Goal: Download file/media

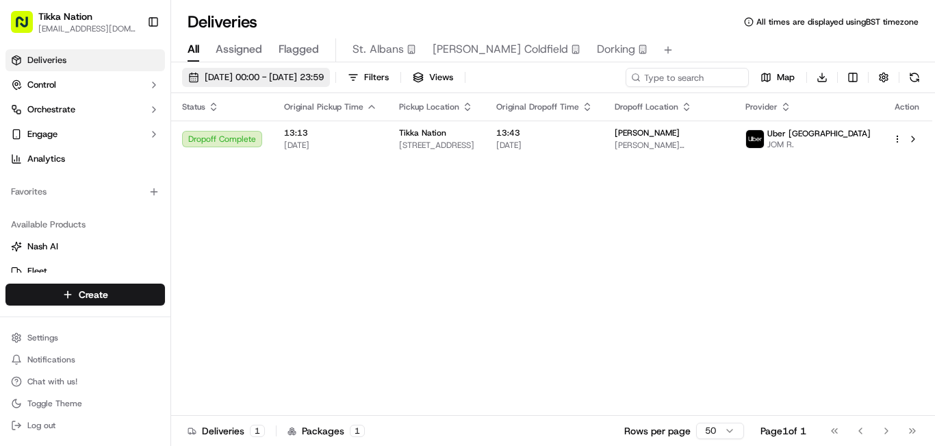
click at [274, 79] on span "[DATE] 00:00 - [DATE] 23:59" at bounding box center [264, 77] width 119 height 12
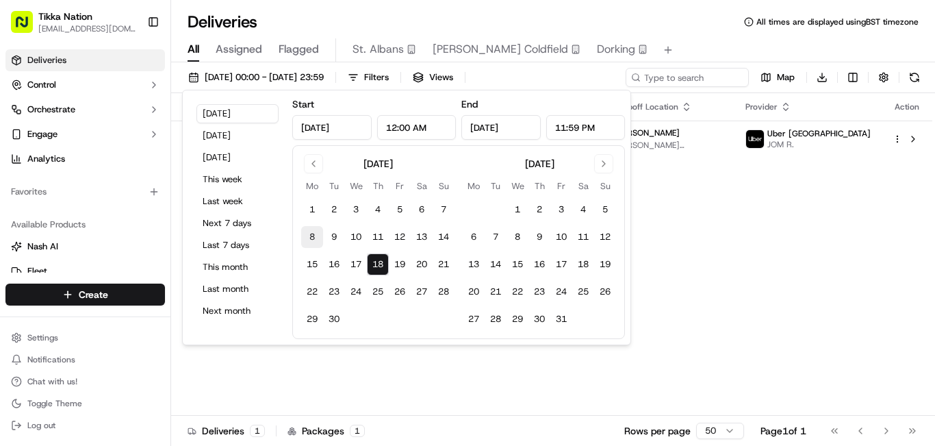
click at [313, 237] on button "8" at bounding box center [312, 237] width 22 height 22
type input "[DATE]"
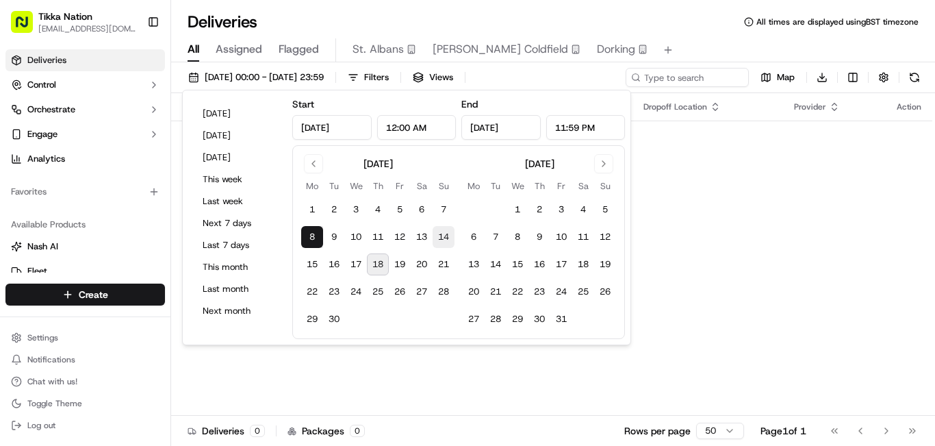
click at [444, 235] on button "14" at bounding box center [444, 237] width 22 height 22
type input "[DATE]"
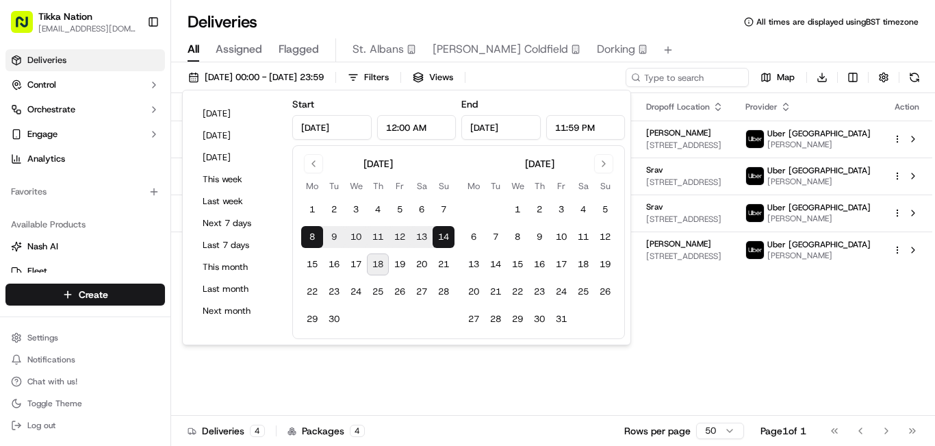
click at [652, 34] on div "All Assigned Flagged St. [PERSON_NAME] Coldfield Dorking" at bounding box center [553, 47] width 764 height 29
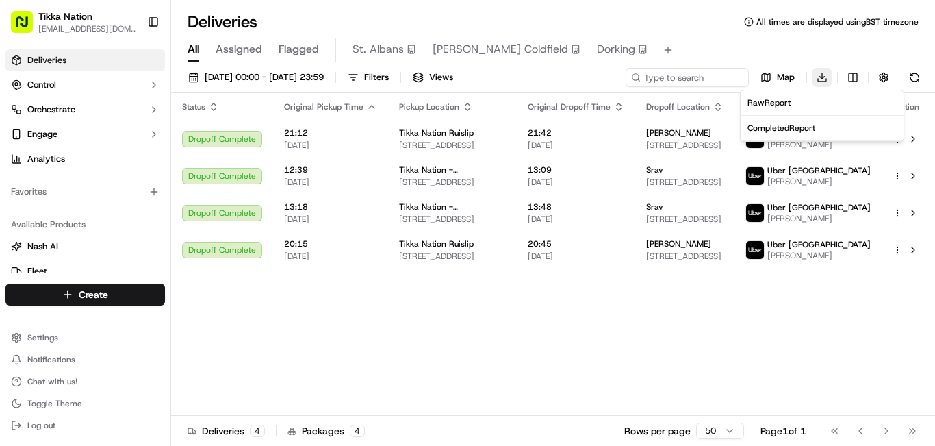
click at [820, 73] on html "Tikka Nation [EMAIL_ADDRESS][DOMAIN_NAME] Toggle Sidebar Deliveries Control Orc…" at bounding box center [467, 223] width 935 height 446
click at [788, 132] on span "Completed Report" at bounding box center [781, 128] width 68 height 11
